Goal: Task Accomplishment & Management: Manage account settings

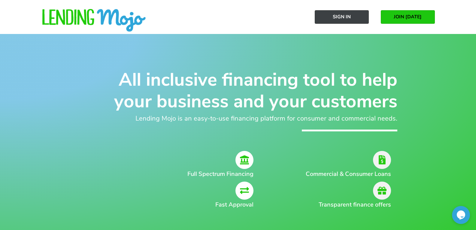
click at [347, 19] on span "Sign In" at bounding box center [342, 16] width 18 height 5
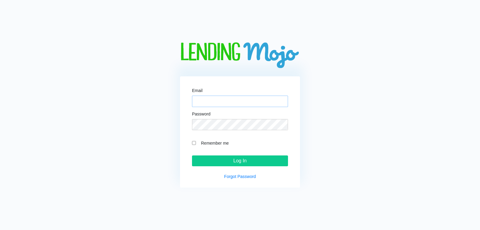
click at [240, 104] on input "Email" at bounding box center [240, 100] width 96 height 11
type input "[EMAIL_ADDRESS][DOMAIN_NAME]"
click at [192, 155] on input "Log In" at bounding box center [240, 160] width 96 height 11
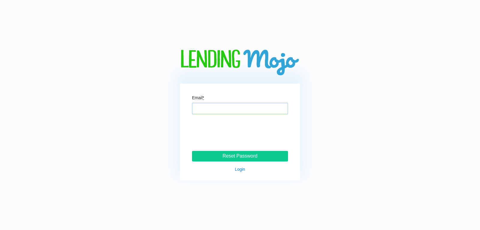
click at [223, 109] on input "Email *" at bounding box center [240, 108] width 96 height 11
type input "[EMAIL_ADDRESS][DOMAIN_NAME]"
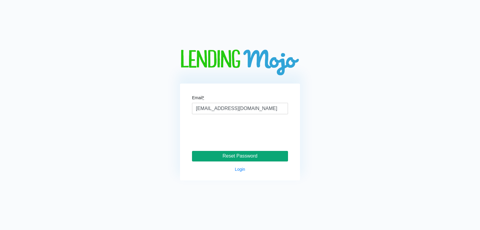
click at [243, 159] on input "Reset Password" at bounding box center [240, 156] width 96 height 11
